Goal: Task Accomplishment & Management: Use online tool/utility

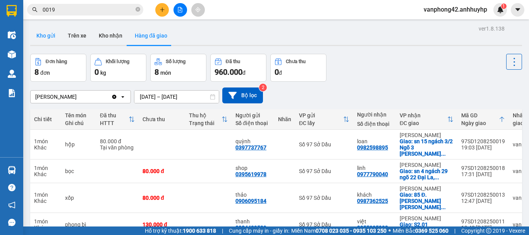
click at [49, 39] on button "Kho gửi" at bounding box center [45, 35] width 31 height 19
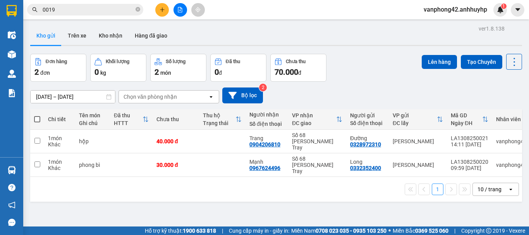
scroll to position [0, 38]
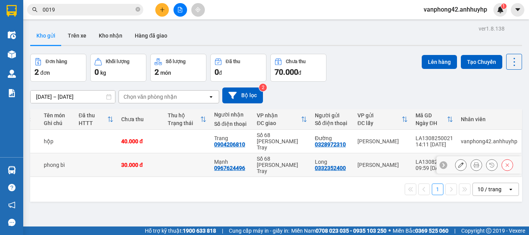
click at [418, 159] on div "LA1308250020" at bounding box center [435, 162] width 38 height 6
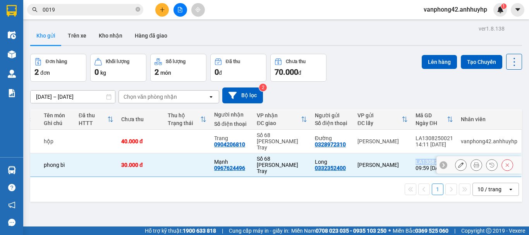
click at [418, 159] on div "LA1308250020" at bounding box center [435, 162] width 38 height 6
checkbox input "false"
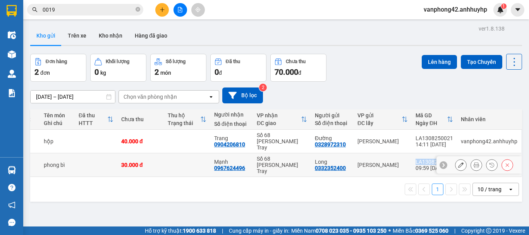
copy div "LA1308250020"
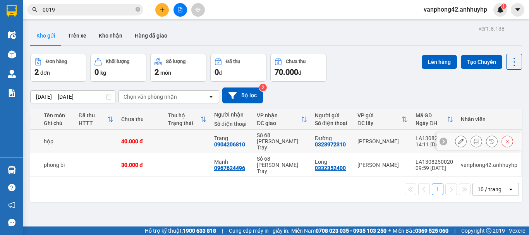
click at [416, 136] on div "LA1308250021" at bounding box center [435, 138] width 38 height 6
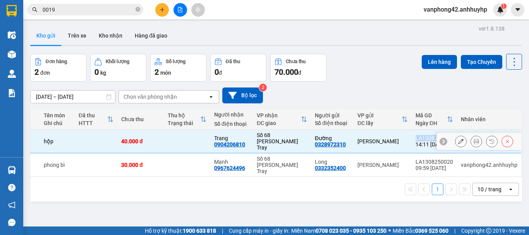
click at [416, 136] on div "LA1308250021" at bounding box center [435, 138] width 38 height 6
checkbox input "false"
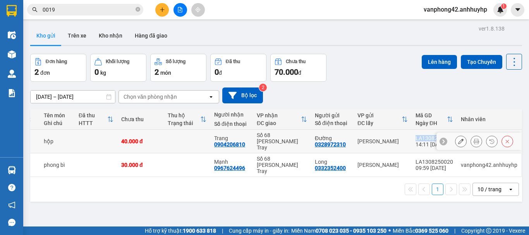
copy div "LA1308250021"
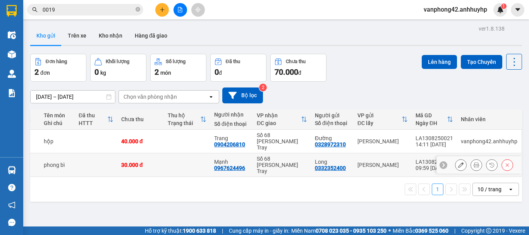
click at [135, 162] on div "30.000 đ" at bounding box center [140, 165] width 39 height 6
checkbox input "true"
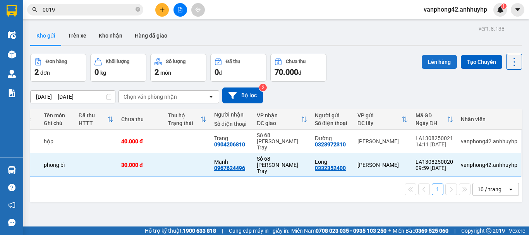
click at [431, 61] on button "Lên hàng" at bounding box center [439, 62] width 35 height 14
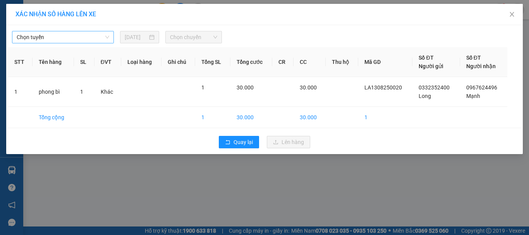
click at [61, 37] on span "Chọn tuyến" at bounding box center [63, 37] width 93 height 12
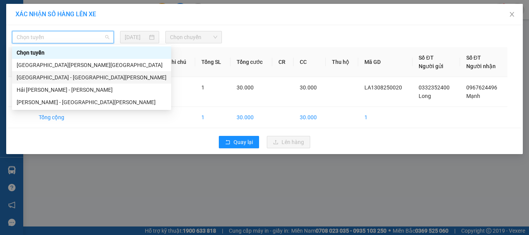
click at [53, 74] on div "[GEOGRAPHIC_DATA] - [GEOGRAPHIC_DATA][PERSON_NAME]" at bounding box center [92, 77] width 150 height 9
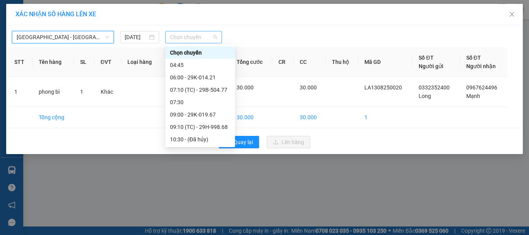
click at [185, 37] on span "Chọn chuyến" at bounding box center [194, 37] width 48 height 12
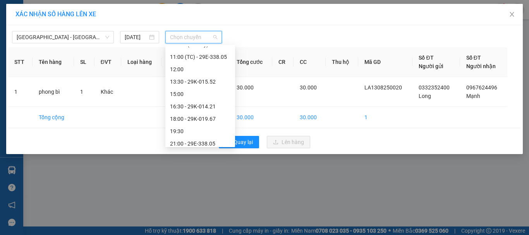
scroll to position [99, 0]
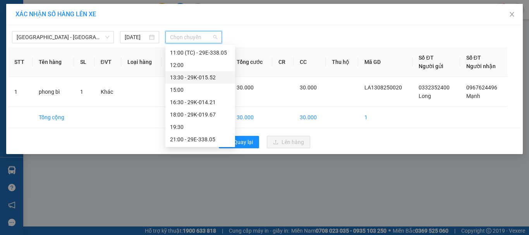
click at [196, 76] on div "13:30 - 29K-015.52" at bounding box center [200, 77] width 60 height 9
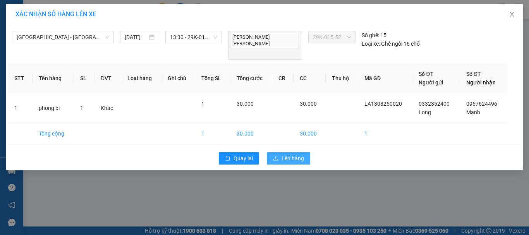
click at [291, 154] on span "Lên hàng" at bounding box center [293, 158] width 22 height 9
